Goal: Task Accomplishment & Management: Complete application form

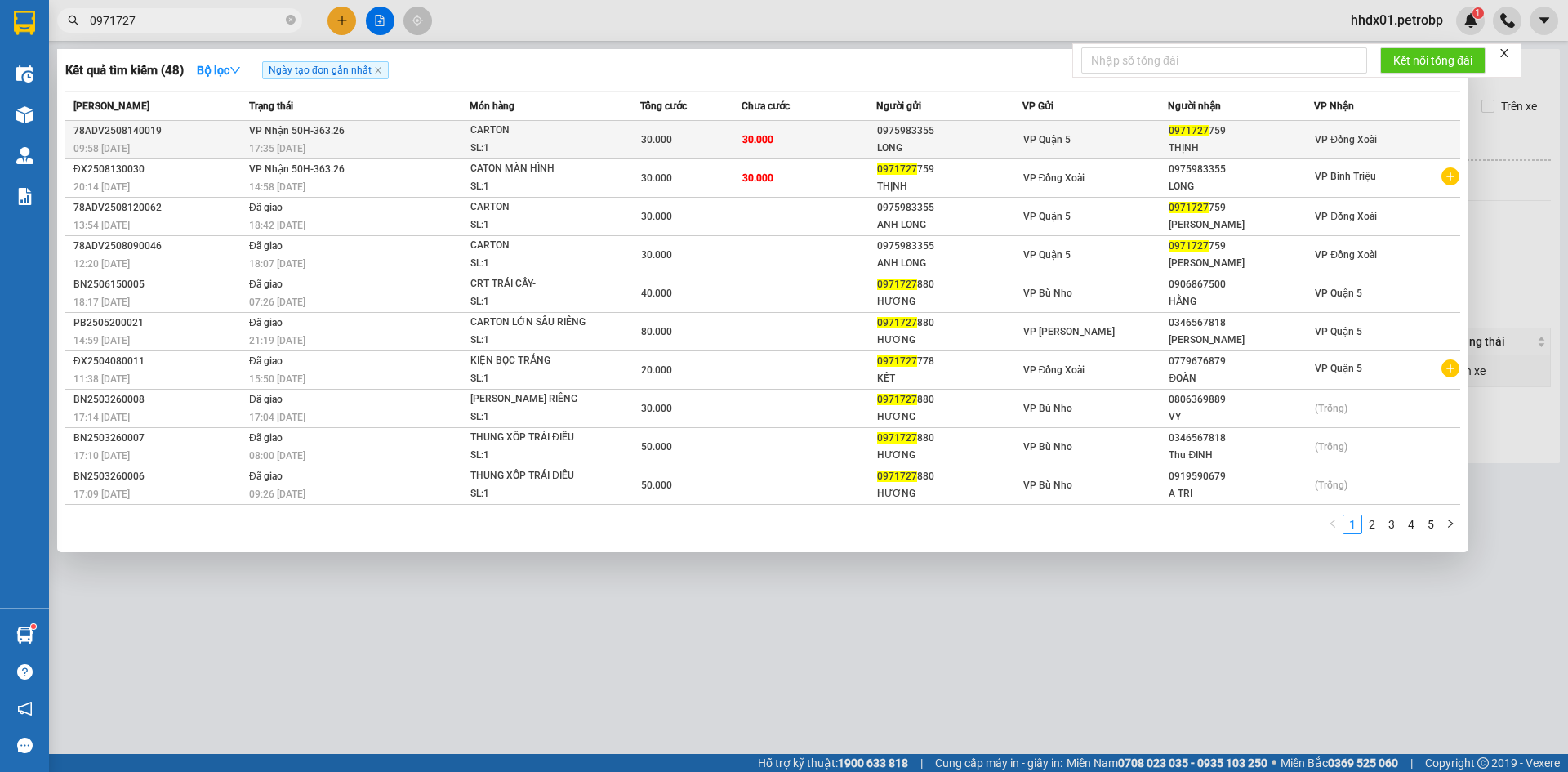
type input "0971727"
click at [744, 143] on span "30.000" at bounding box center [758, 139] width 31 height 12
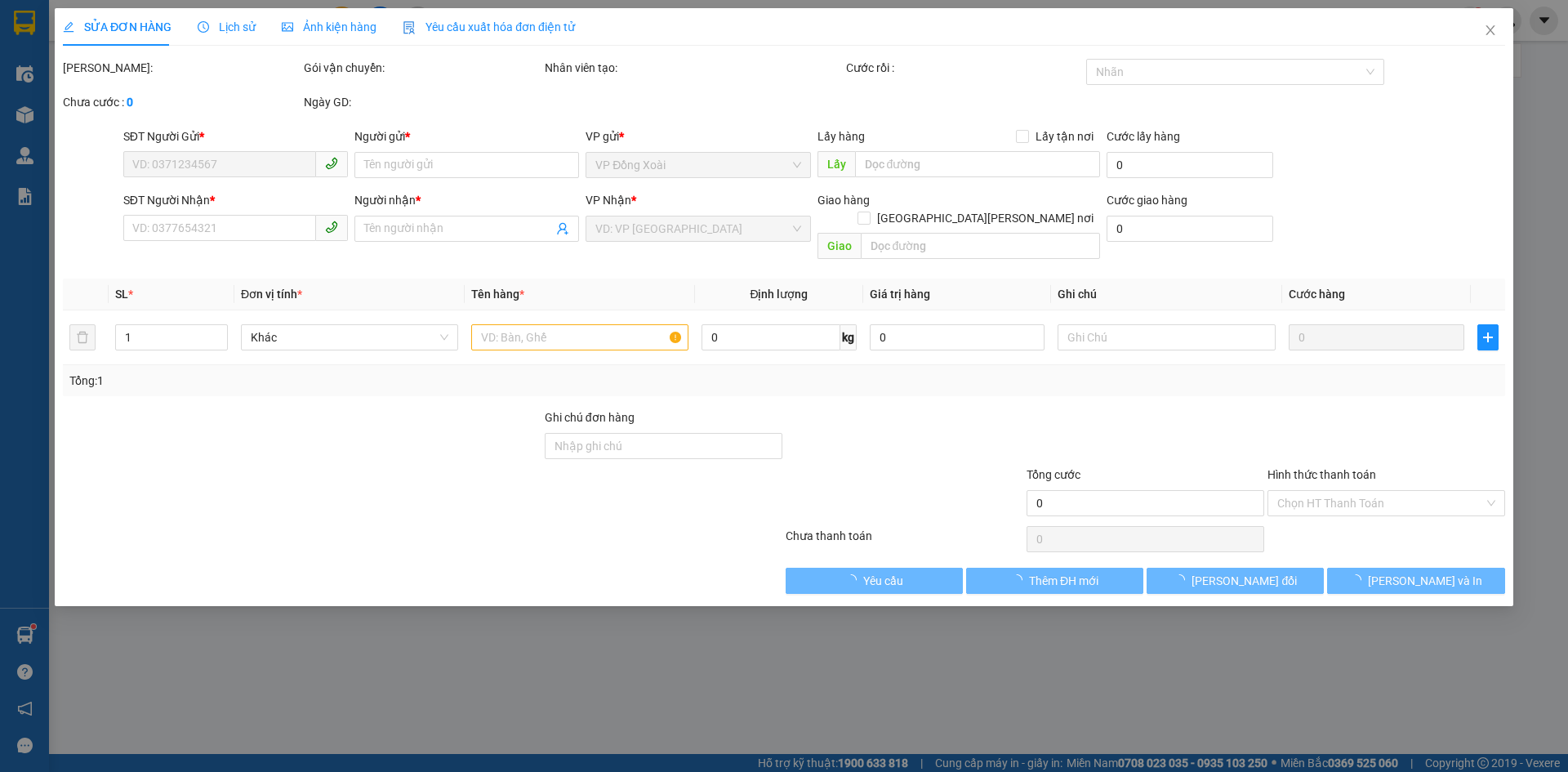
type input "0975983355"
type input "LONG"
type input "0971727759"
type input "THỊNH"
type input "30.000"
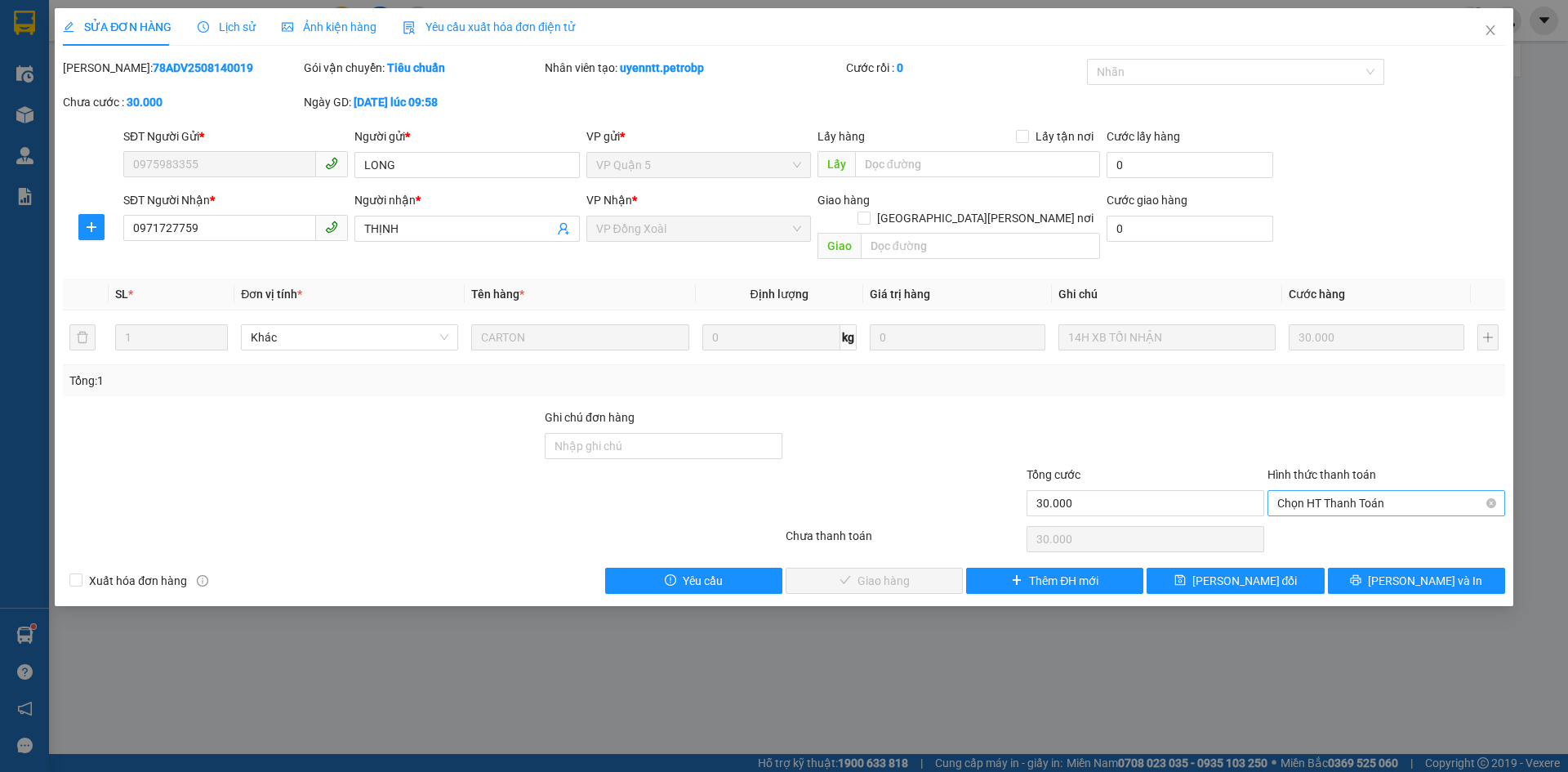
click at [1312, 494] on span "Chọn HT Thanh Toán" at bounding box center [1386, 503] width 218 height 25
click at [1312, 517] on div "Tại văn phòng" at bounding box center [1386, 518] width 218 height 18
type input "0"
click at [883, 572] on span "[PERSON_NAME] và [PERSON_NAME] hàng" at bounding box center [926, 581] width 221 height 18
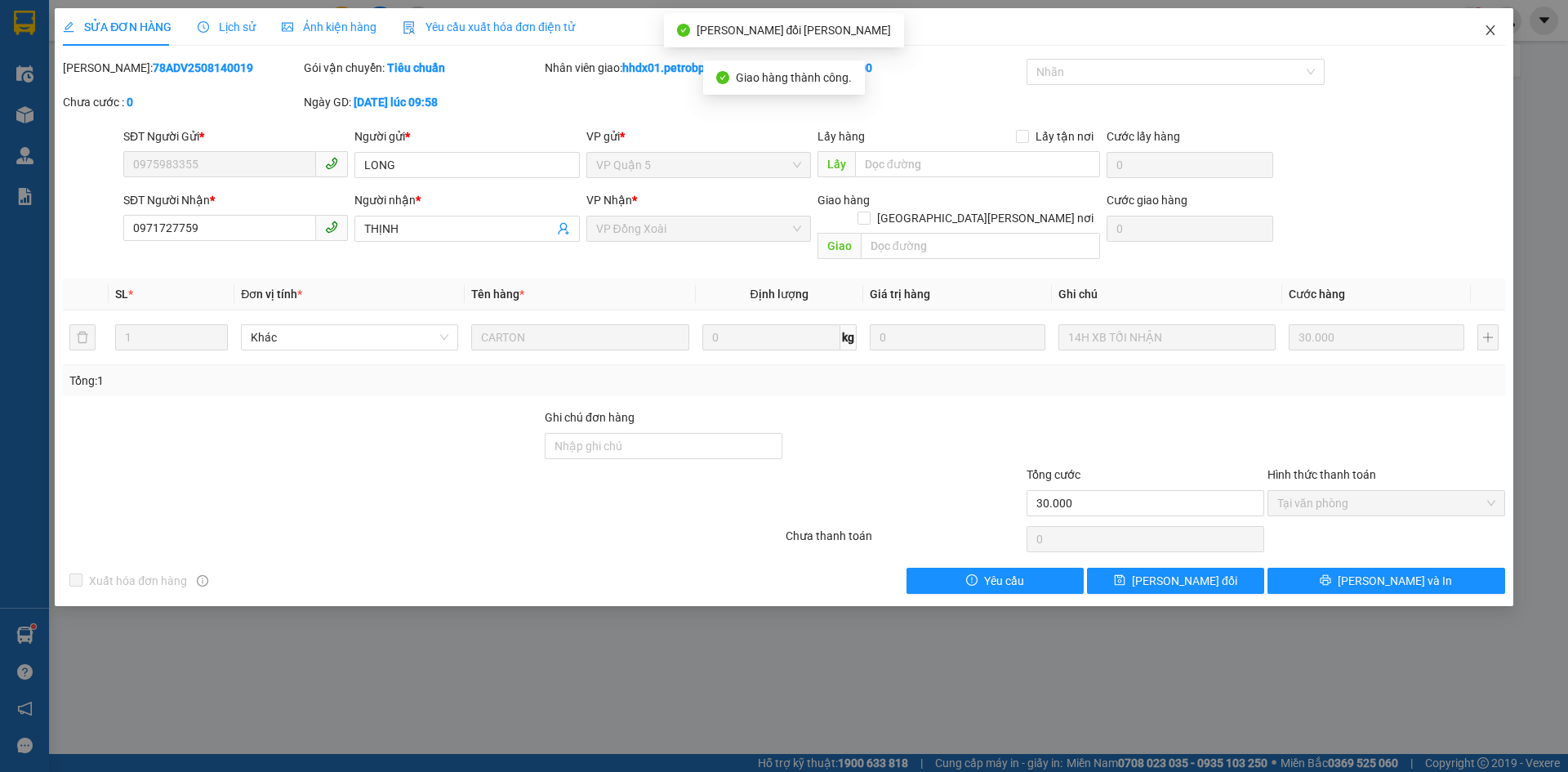
click at [1496, 37] on span "Close" at bounding box center [1490, 31] width 45 height 45
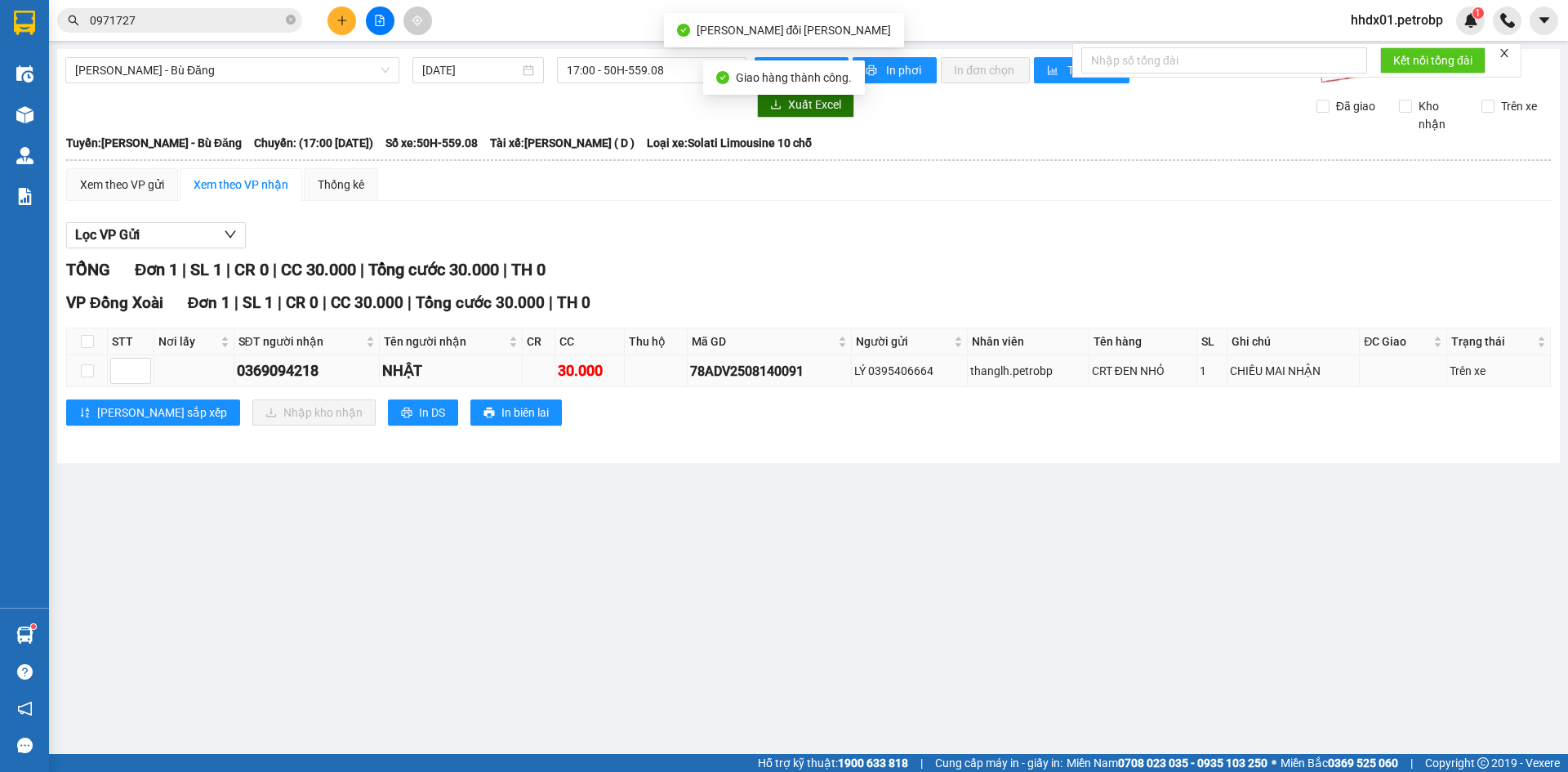
click at [739, 372] on div "78ADV2508140091" at bounding box center [769, 371] width 158 height 20
copy div "78ADV2508140091"
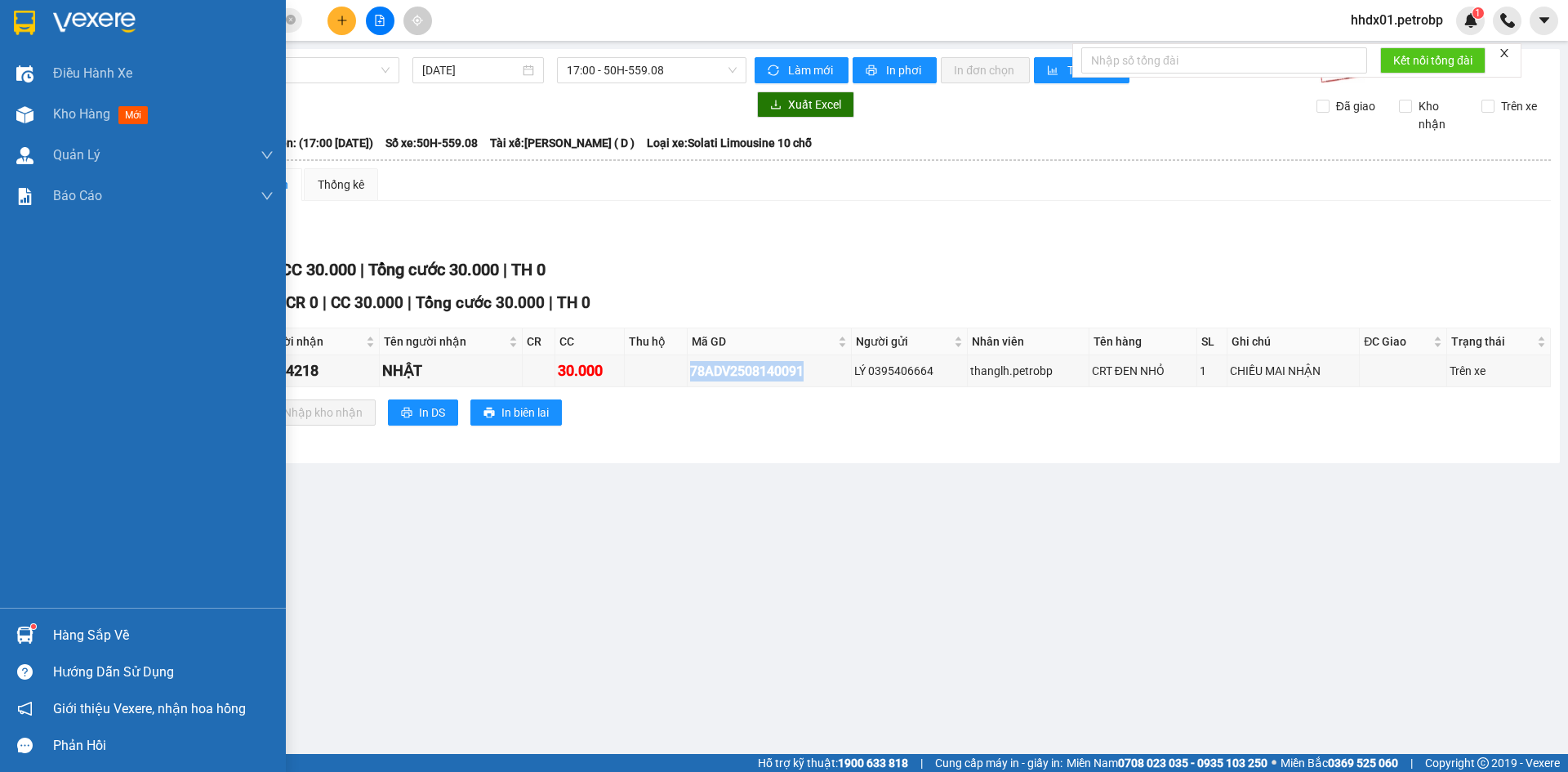
click at [31, 27] on img at bounding box center [24, 23] width 21 height 25
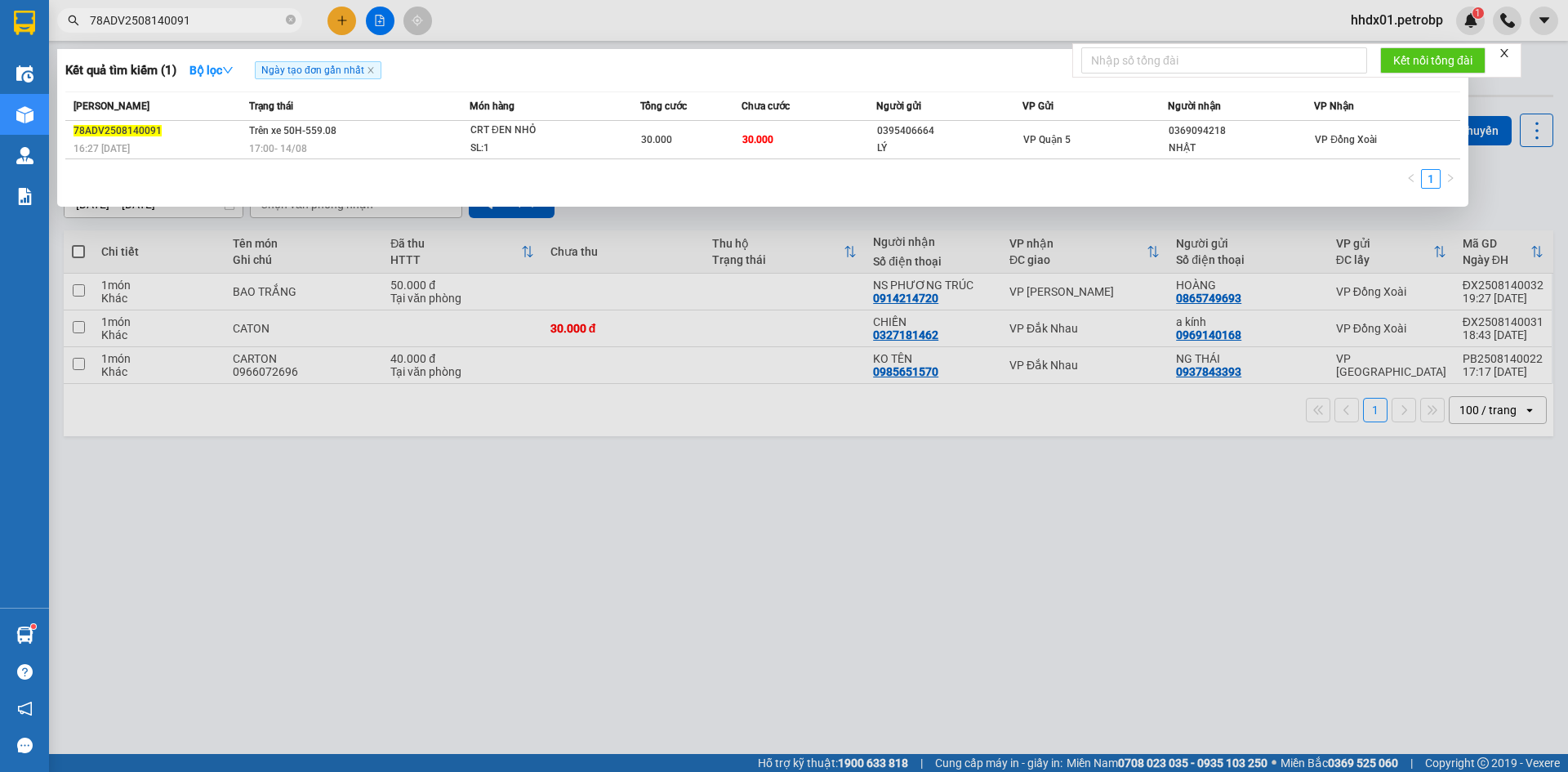
type input "78ADV2508140091"
click at [752, 147] on td "30.000" at bounding box center [809, 140] width 135 height 38
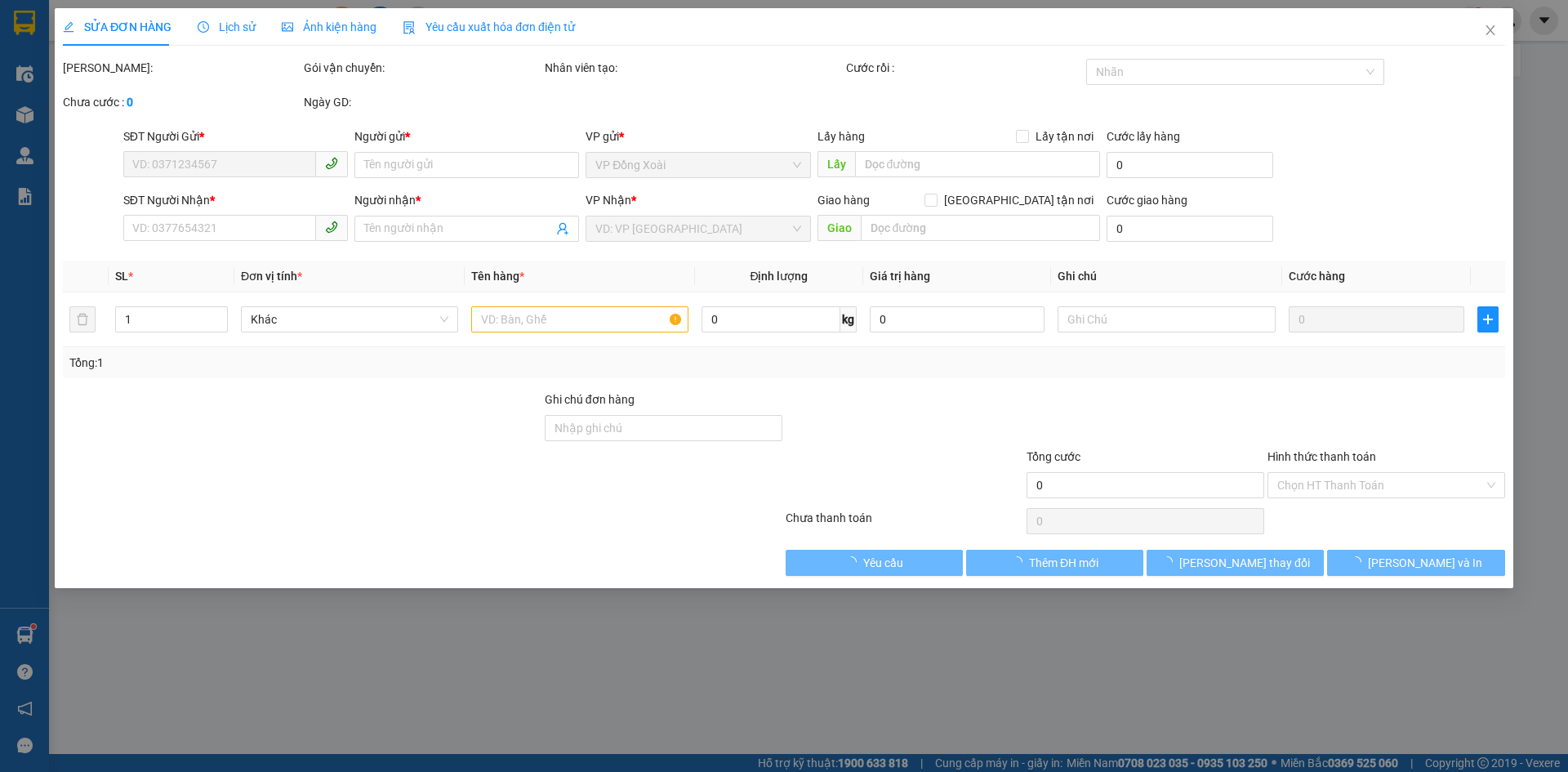
type input "0395406664"
type input "LÝ"
type input "0369094218"
type input "NHẬT"
type input "30.000"
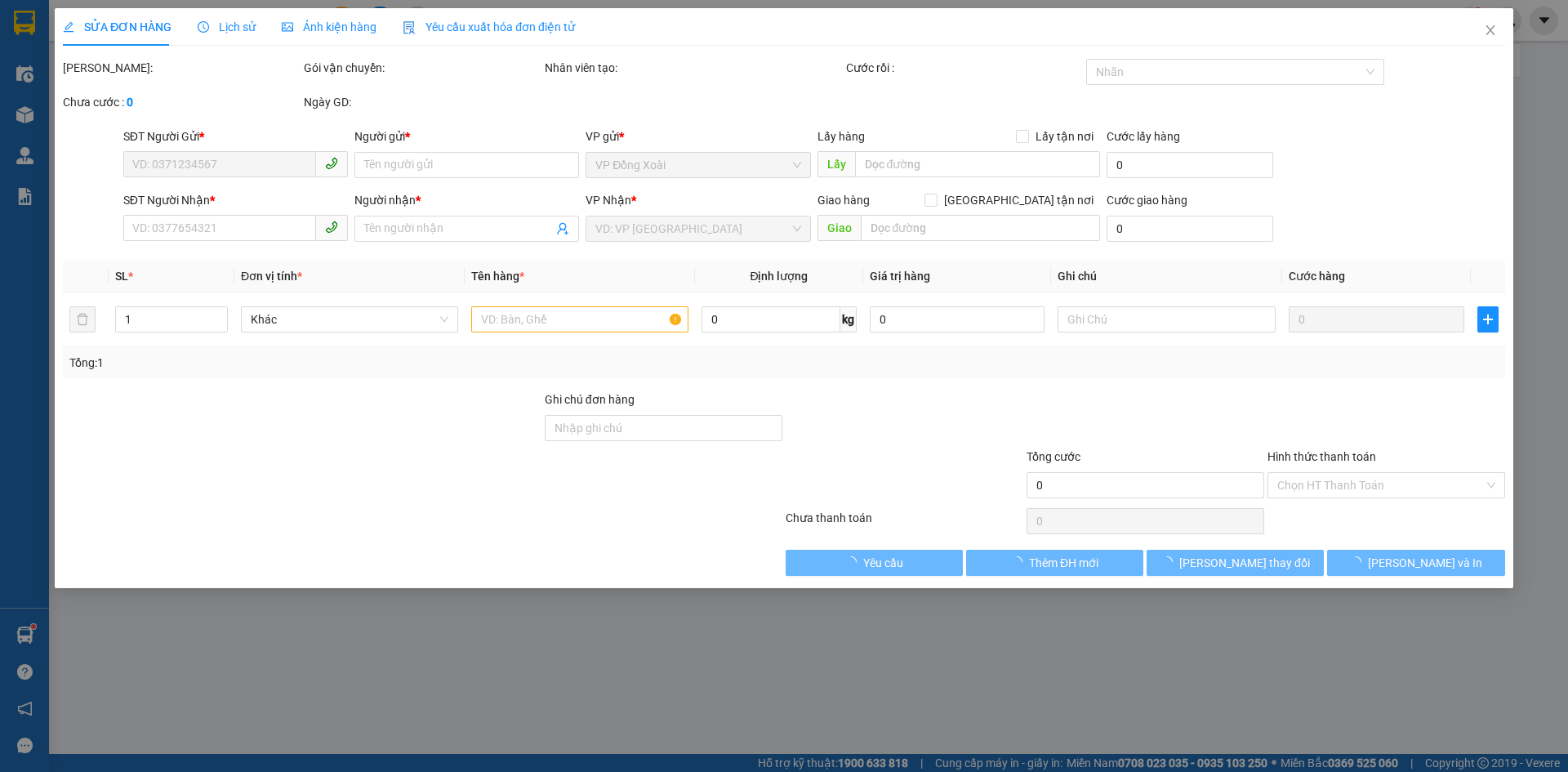
type input "30.000"
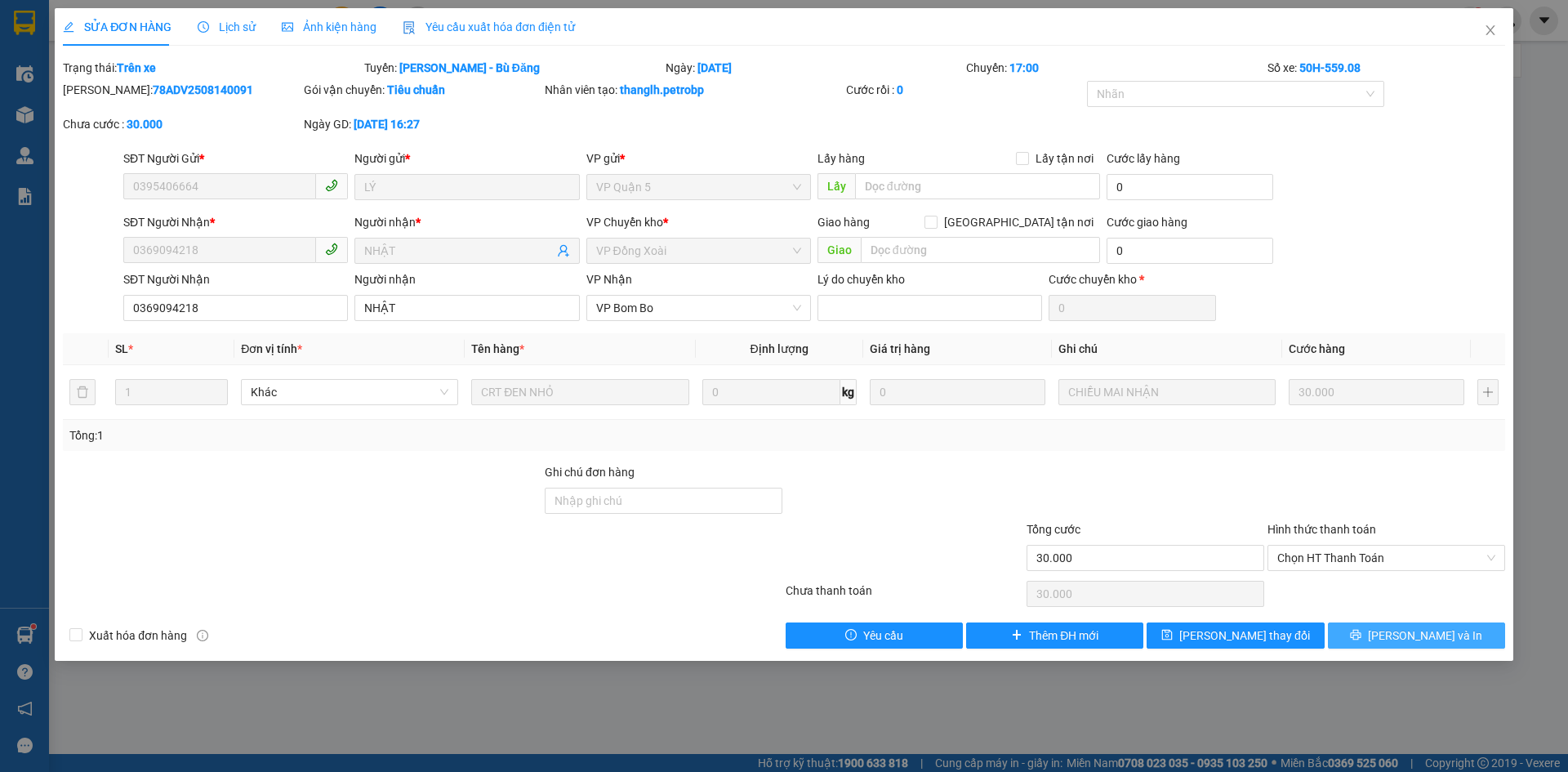
click at [1412, 643] on span "[PERSON_NAME] và In" at bounding box center [1425, 636] width 115 height 18
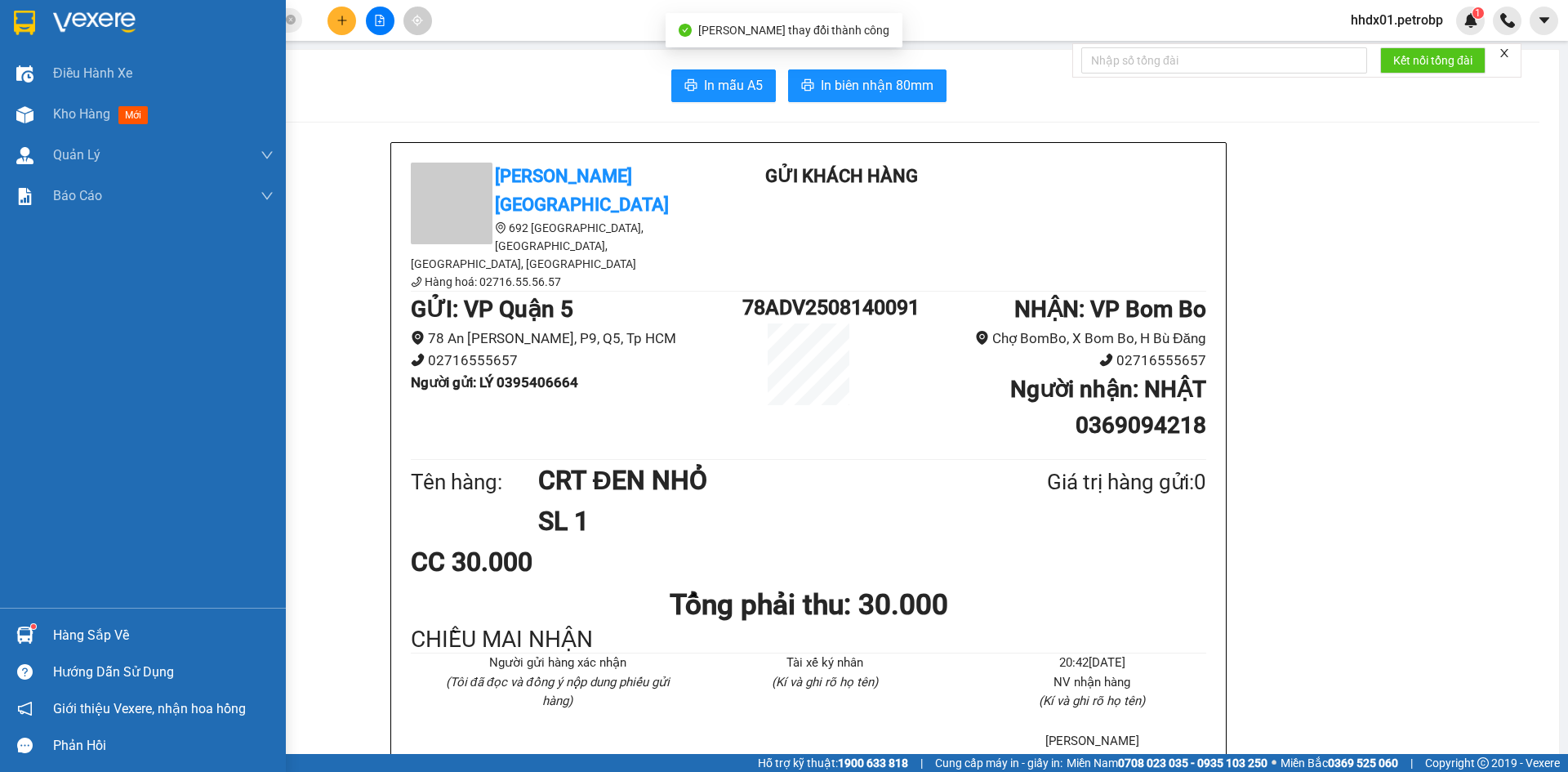
click at [25, 24] on img at bounding box center [24, 23] width 21 height 25
